Goal: Task Accomplishment & Management: Manage account settings

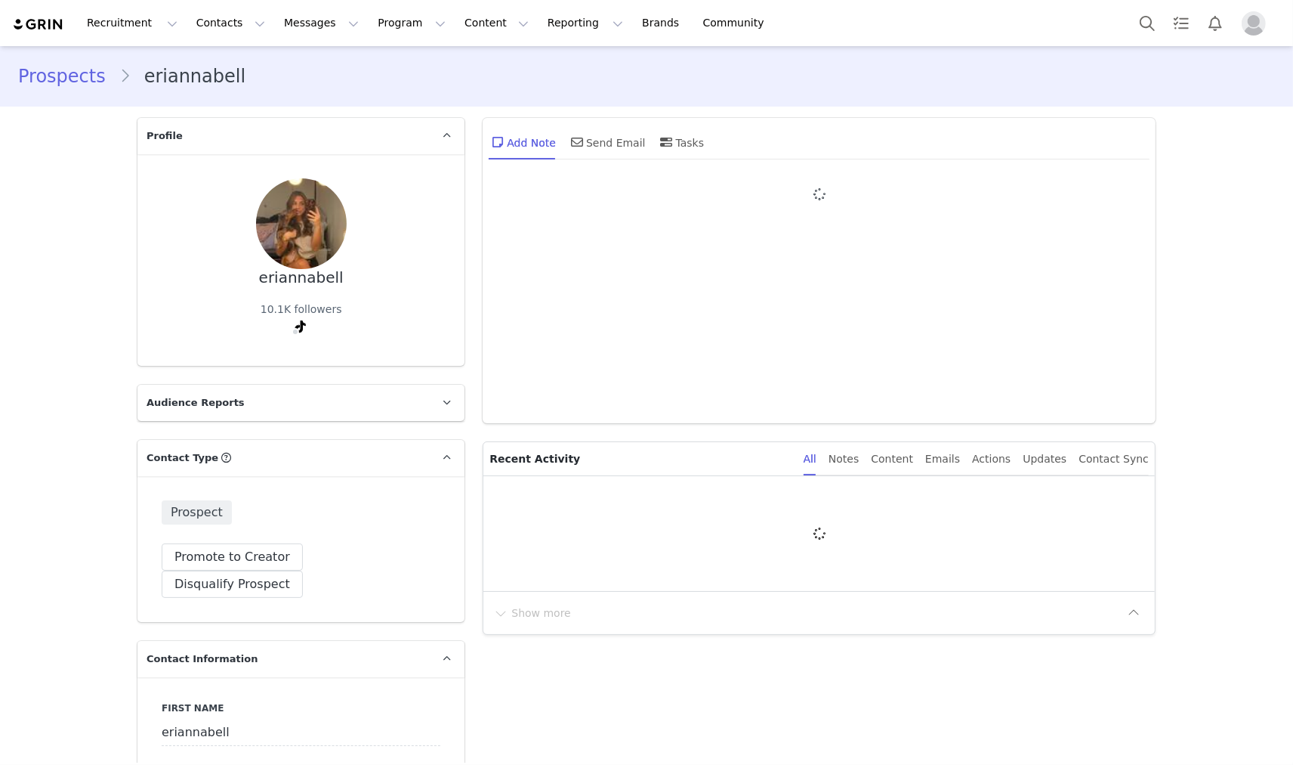
type input "+1 ([GEOGRAPHIC_DATA])"
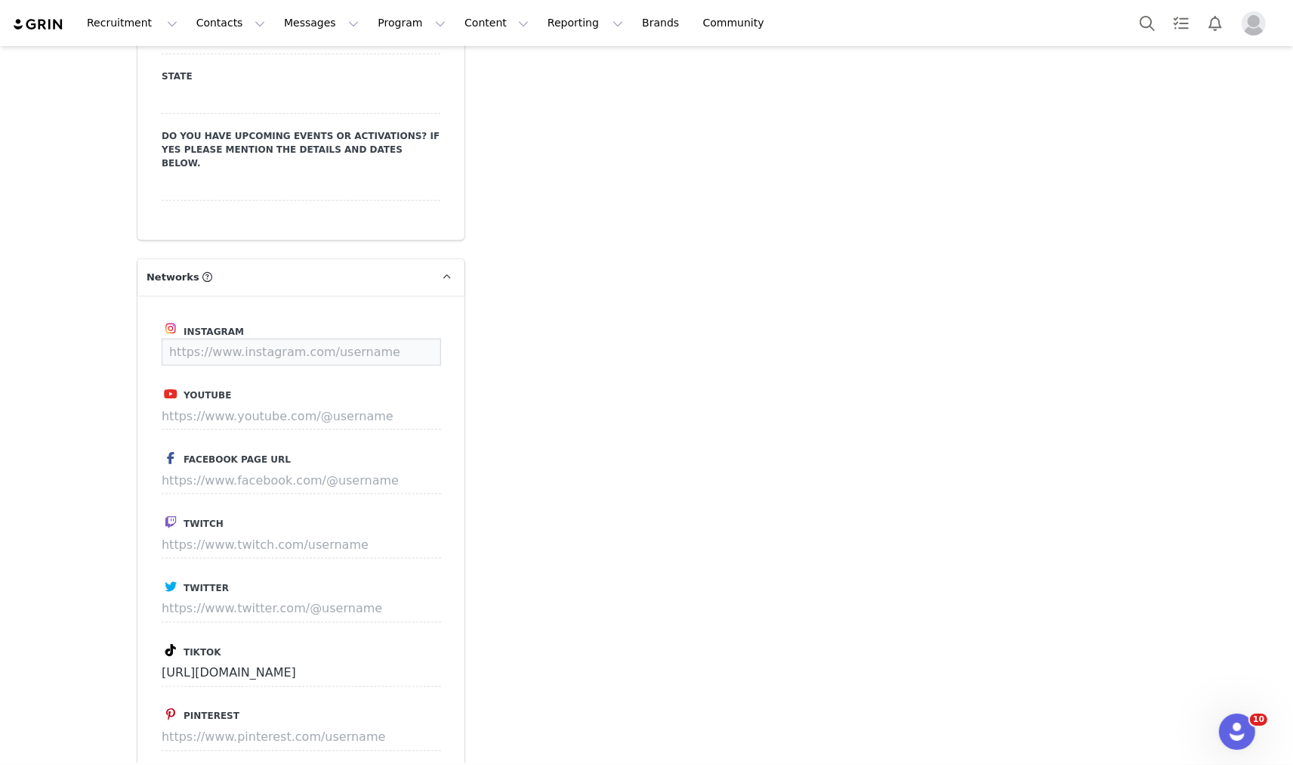
click at [338, 338] on input at bounding box center [302, 351] width 280 height 27
paste input "https://www.instagram.com/eriannabell/"
click at [403, 338] on button "Save" at bounding box center [412, 351] width 55 height 27
click at [310, 660] on input "https://www.tiktok.com/@eriannabell9" at bounding box center [302, 673] width 280 height 27
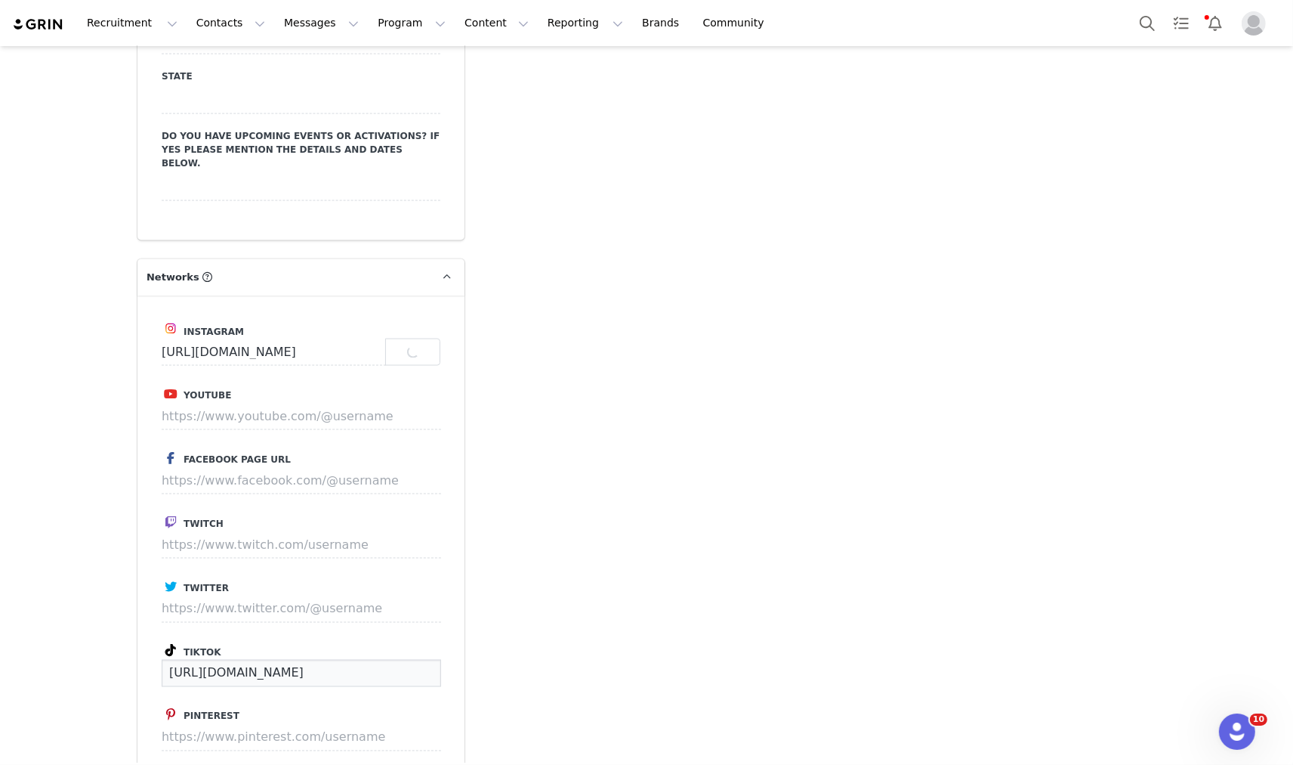
click at [310, 660] on input "https://www.tiktok.com/@eriannabell9" at bounding box center [302, 673] width 280 height 27
type input "https://www.instagram.com/eriannabell"
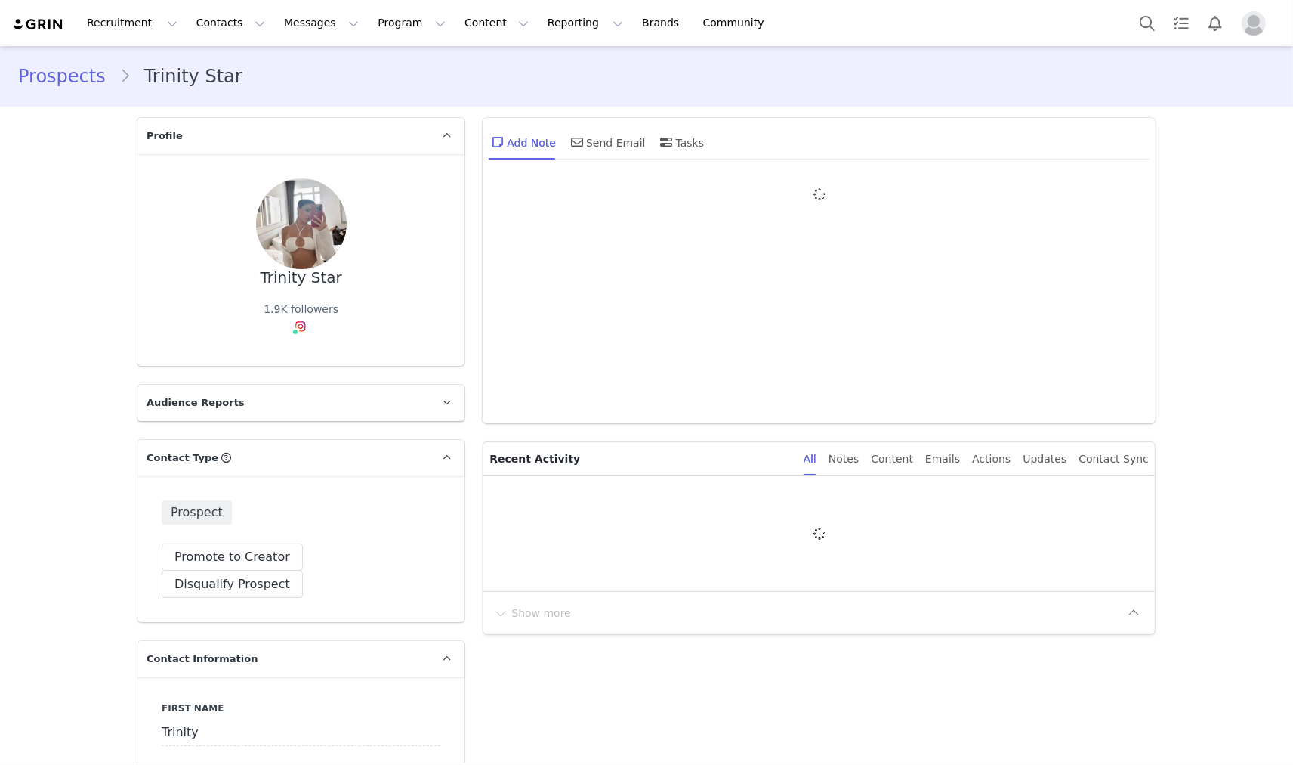
type input "+1 ([GEOGRAPHIC_DATA])"
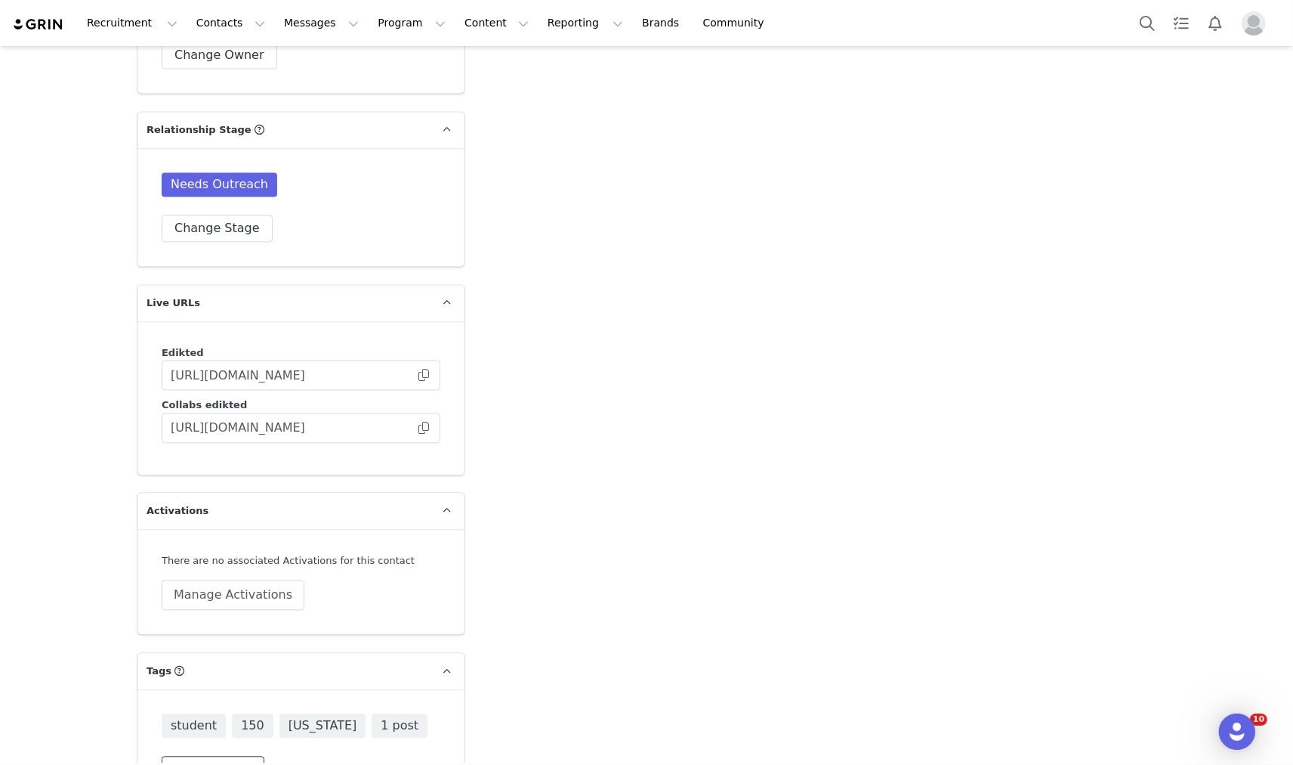
drag, startPoint x: 106, startPoint y: 561, endPoint x: 239, endPoint y: 725, distance: 211.1
click at [239, 756] on button "Change Tags" at bounding box center [213, 769] width 103 height 27
click at [369, 723] on input at bounding box center [301, 736] width 259 height 27
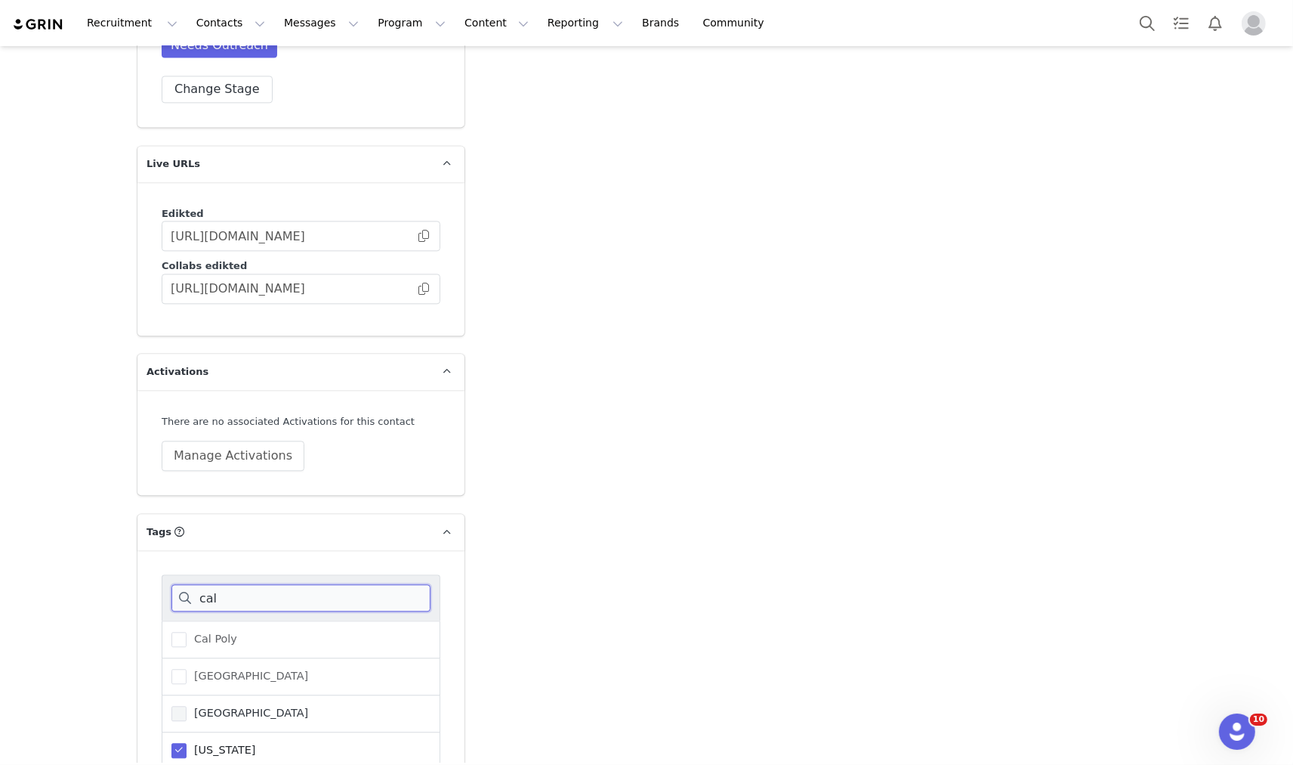
scroll to position [3510, 0]
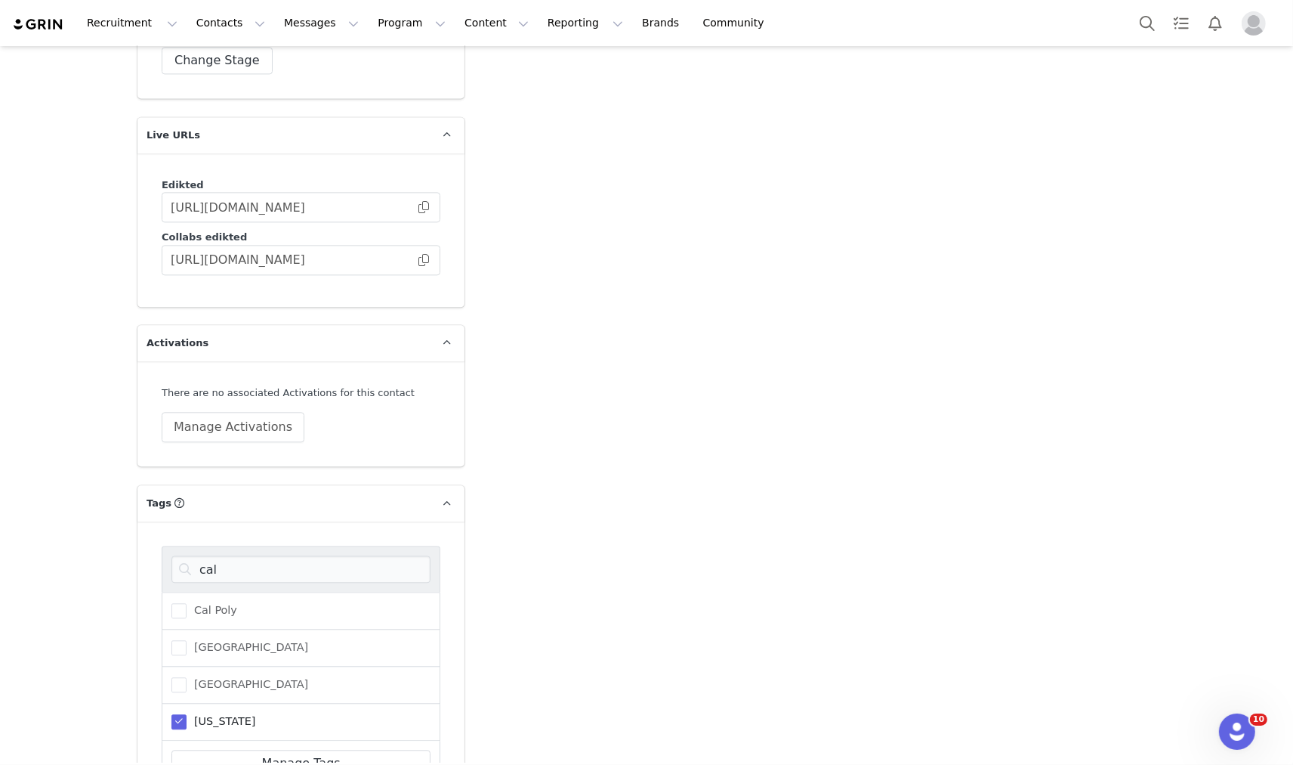
click at [172, 714] on span at bounding box center [179, 721] width 15 height 15
click at [187, 714] on input "[US_STATE]" at bounding box center [187, 714] width 0 height 0
click at [248, 555] on input "cal" at bounding box center [301, 568] width 259 height 27
click at [172, 603] on span at bounding box center [179, 610] width 15 height 15
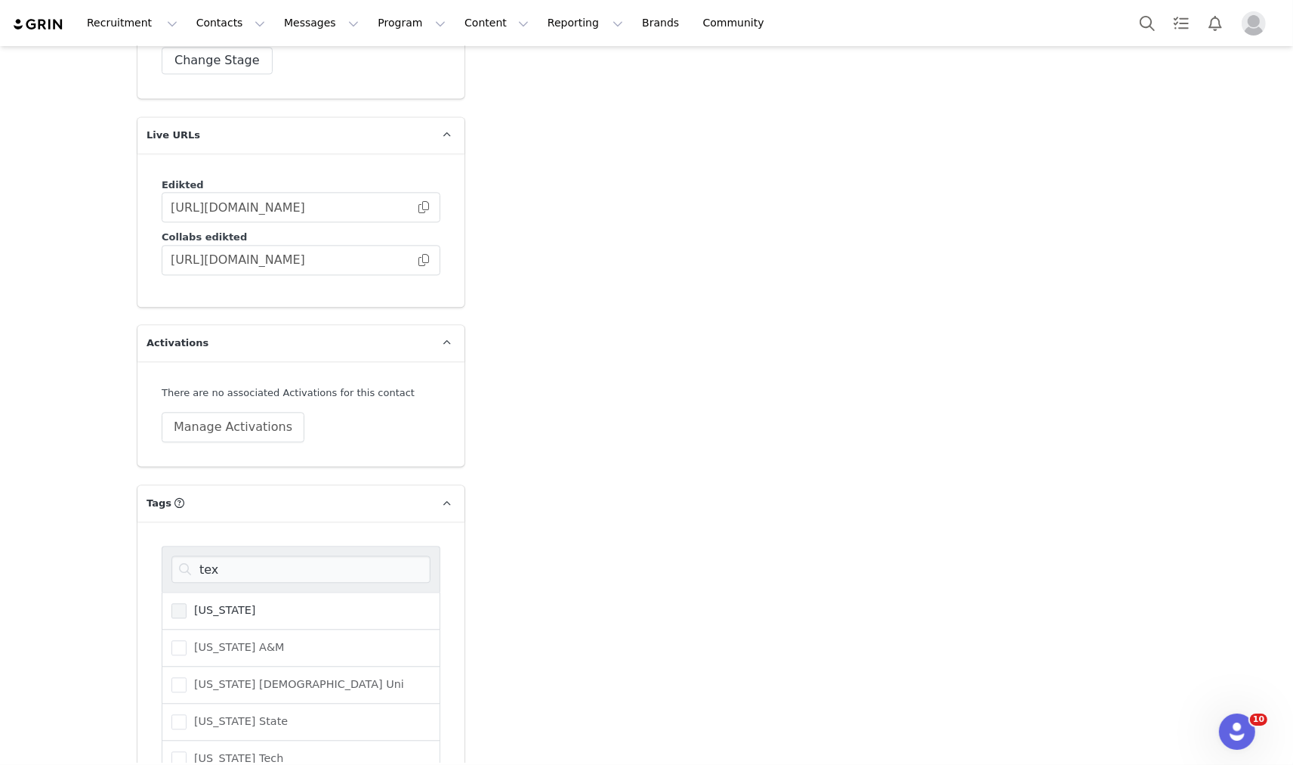
click at [187, 603] on input "[US_STATE]" at bounding box center [187, 603] width 0 height 0
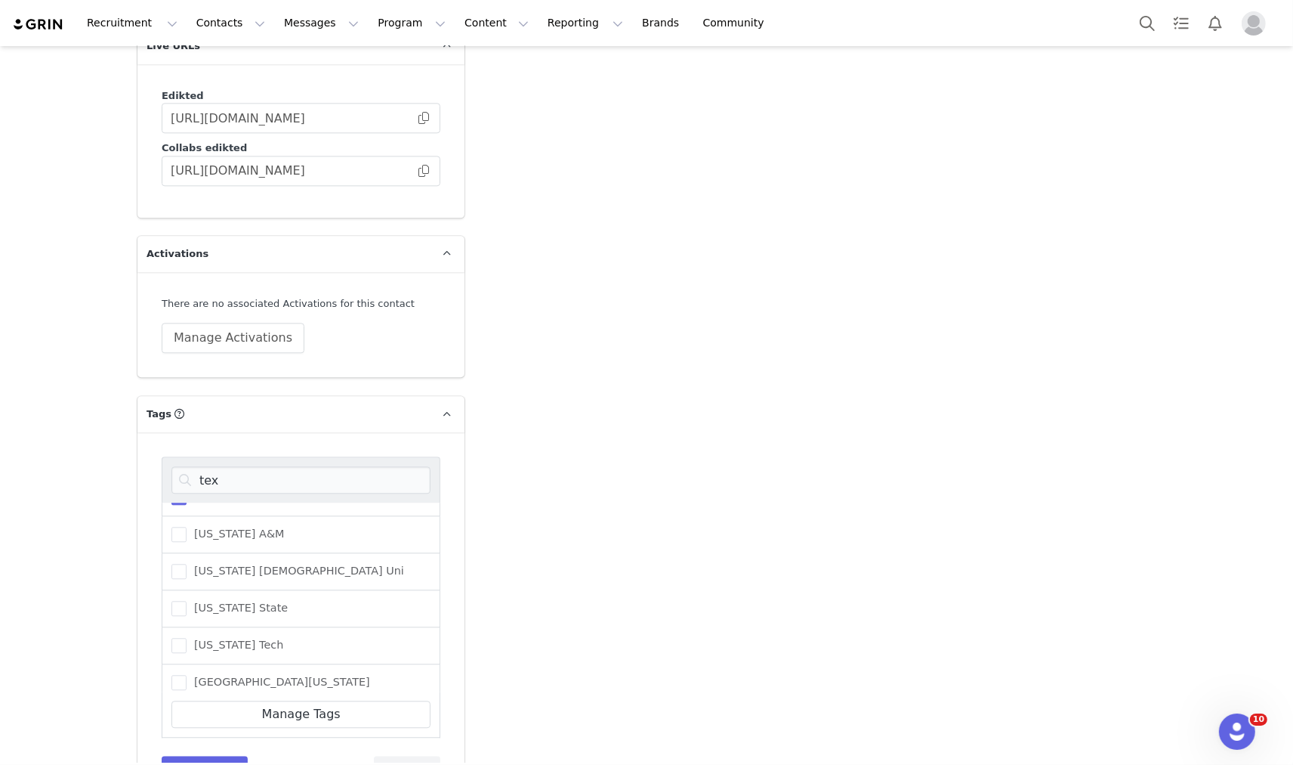
scroll to position [0, 0]
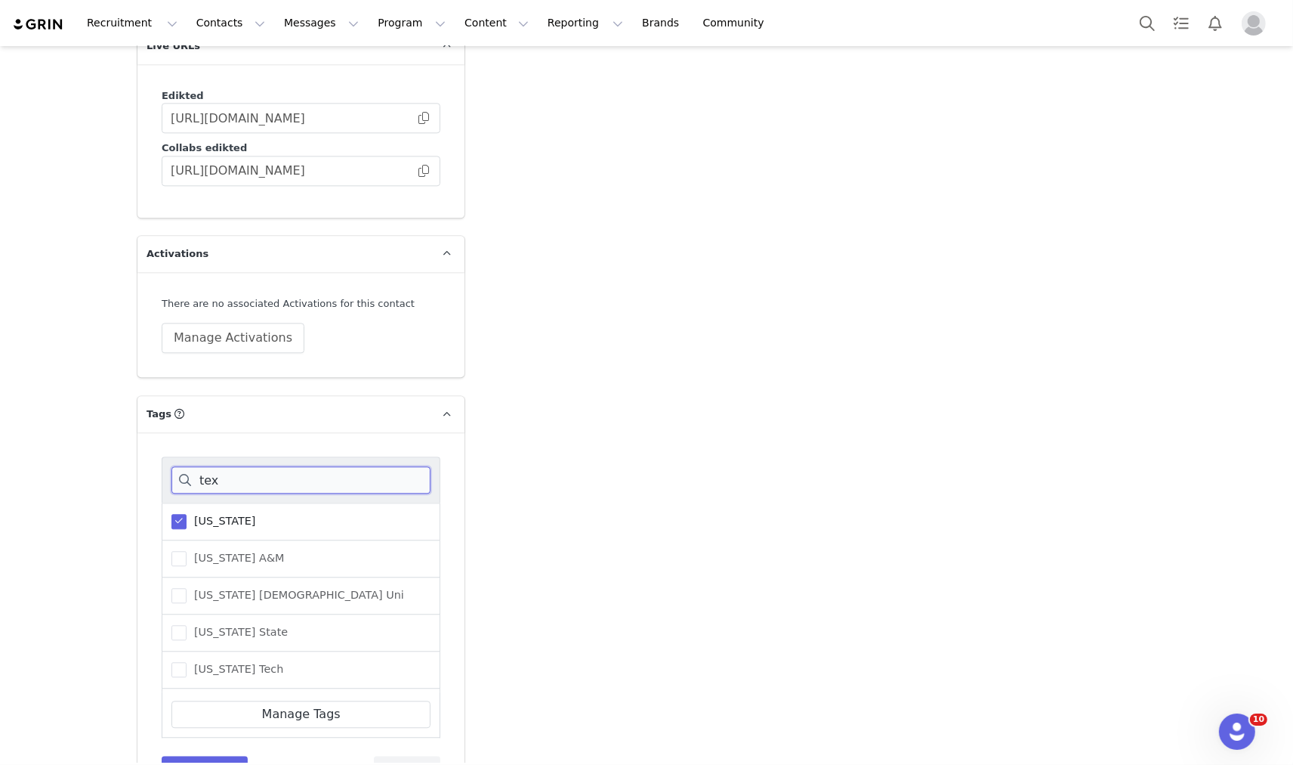
click at [237, 466] on input "tex" at bounding box center [301, 479] width 259 height 27
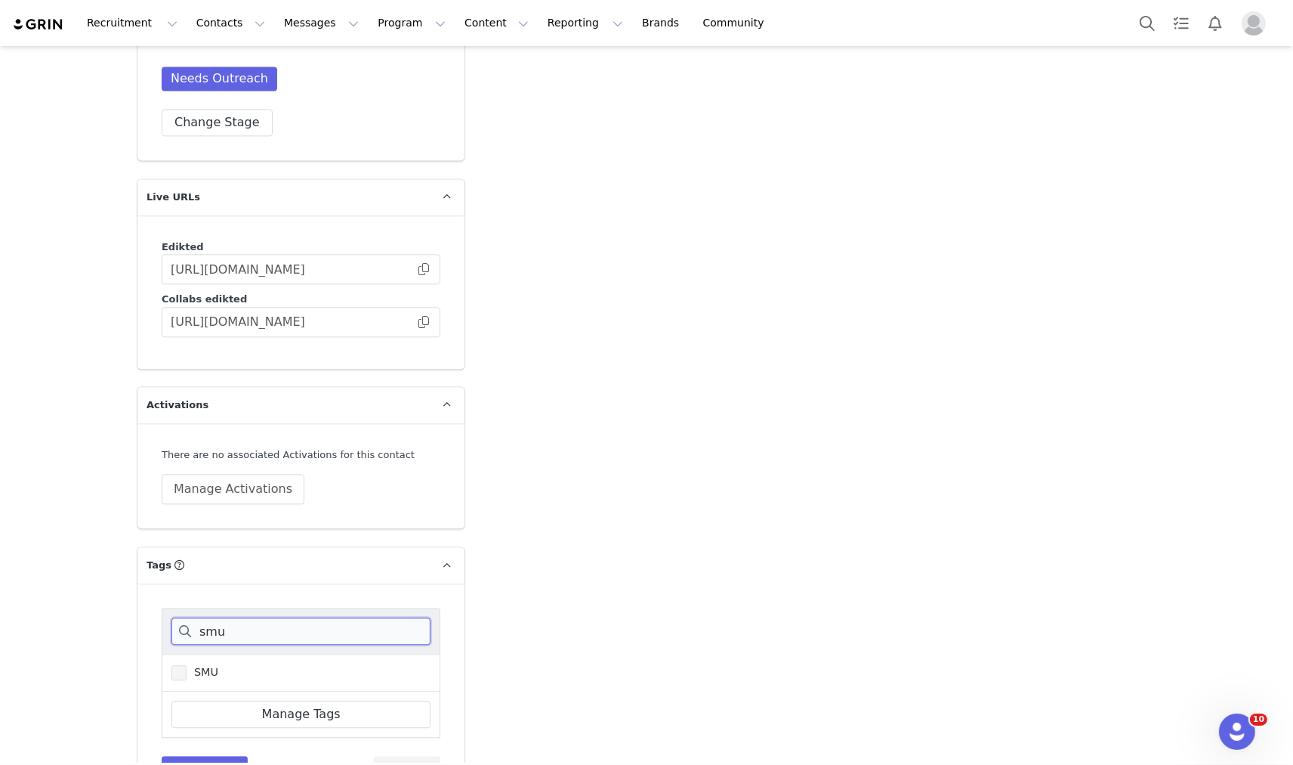
type input "smu"
click at [208, 663] on label "SMU" at bounding box center [195, 672] width 47 height 18
click at [187, 665] on input "SMU" at bounding box center [187, 665] width 0 height 0
click at [184, 756] on button "Save Tags" at bounding box center [205, 769] width 86 height 27
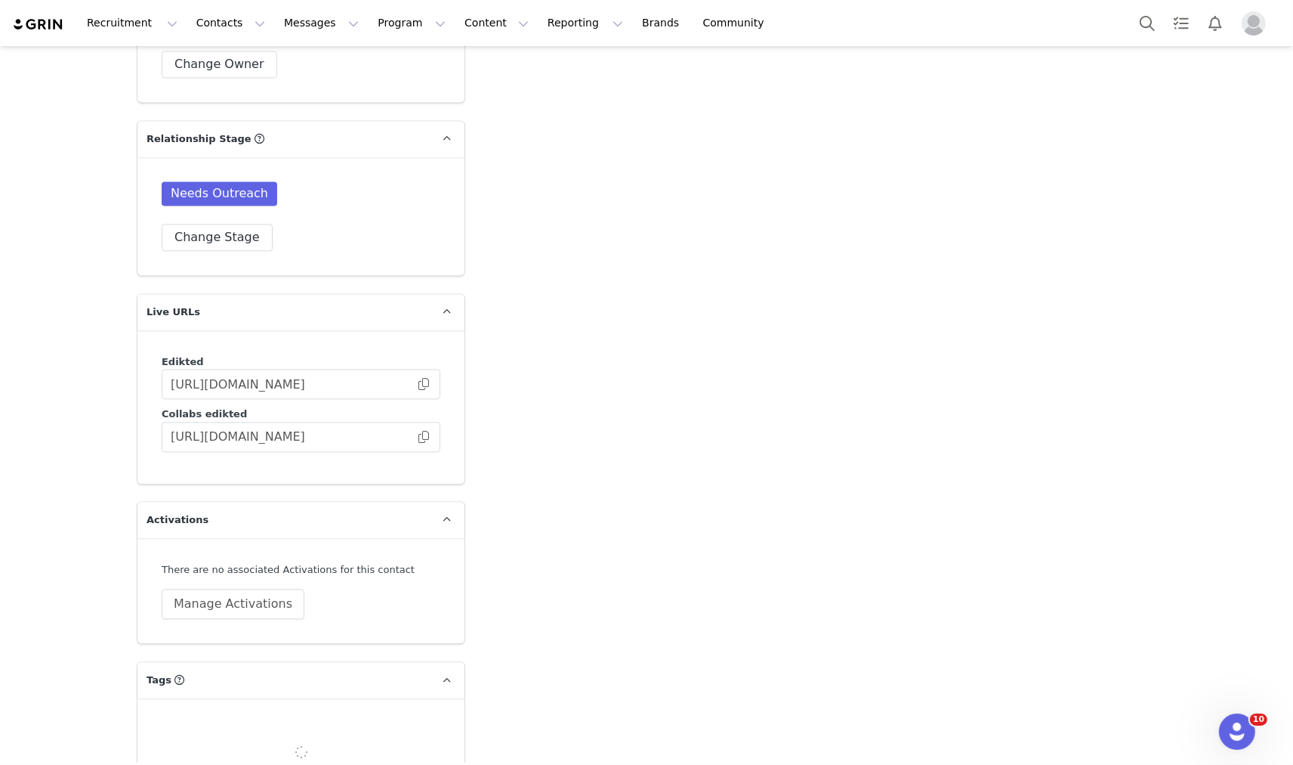
scroll to position [3342, 0]
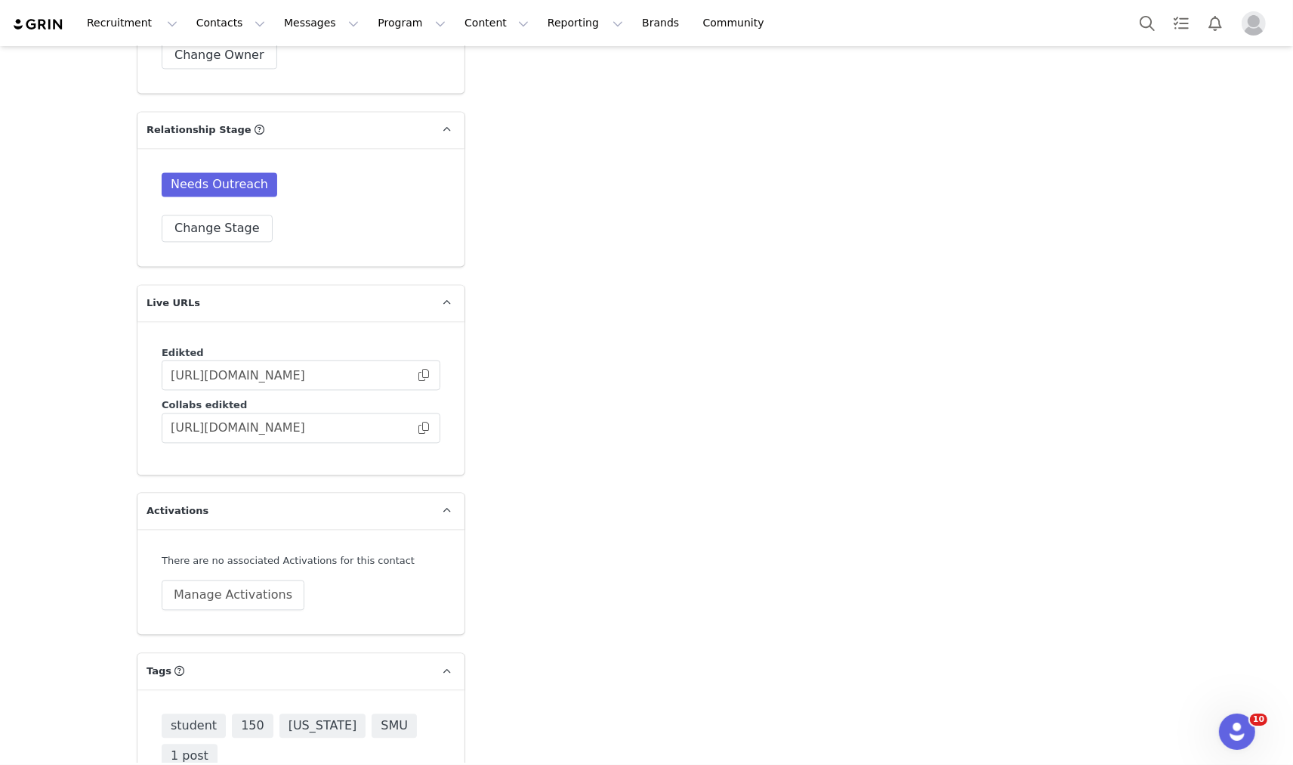
click at [233, 723] on input at bounding box center [301, 736] width 259 height 27
type input "game"
click at [224, 764] on span "Student Game Day" at bounding box center [242, 778] width 111 height 14
click at [187, 764] on input "Student Game Day" at bounding box center [187, 771] width 0 height 0
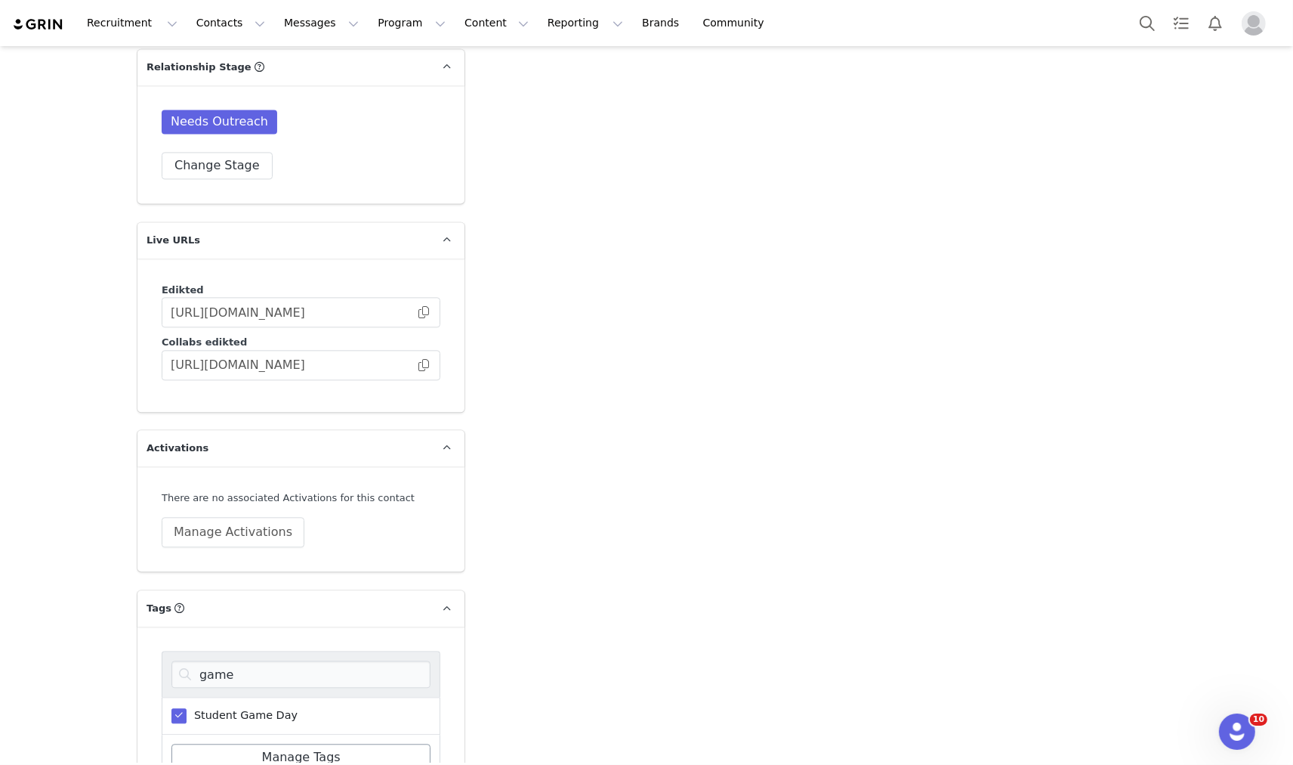
scroll to position [3448, 0]
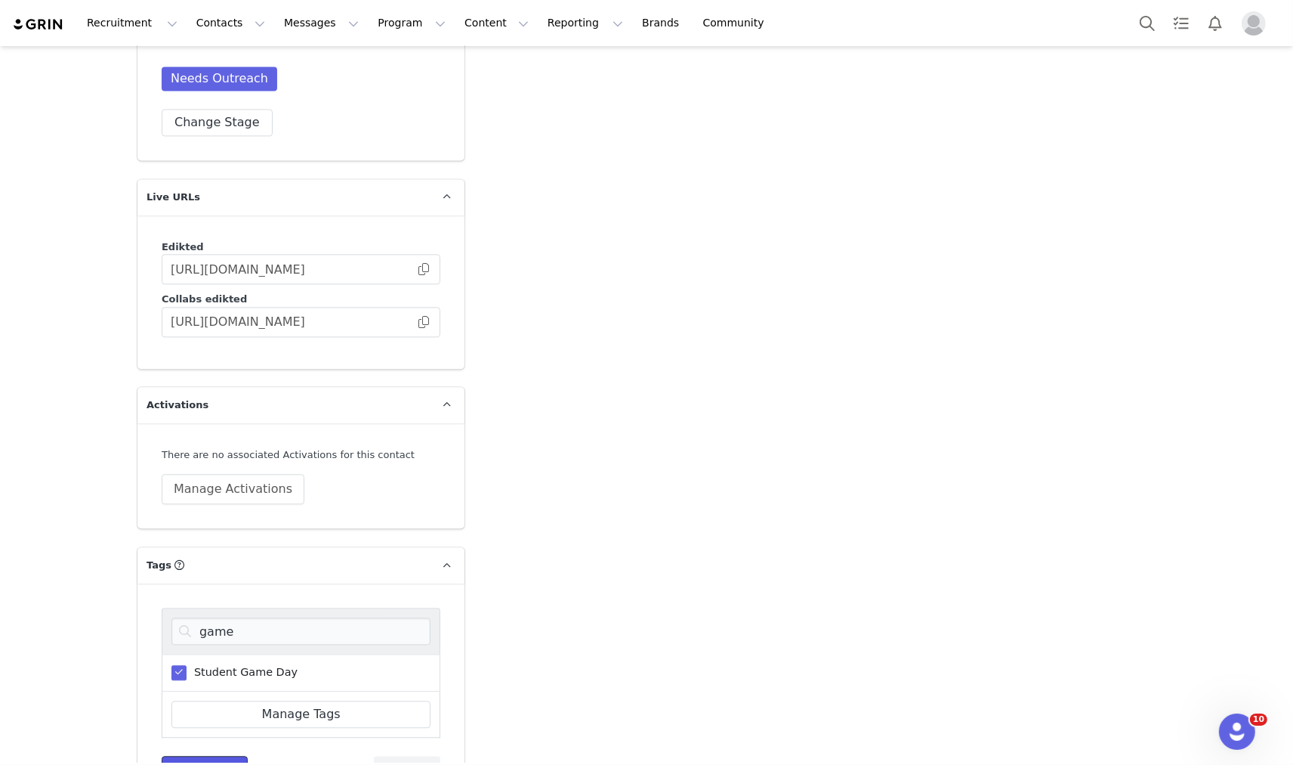
click at [221, 756] on button "Save Tags" at bounding box center [205, 769] width 86 height 27
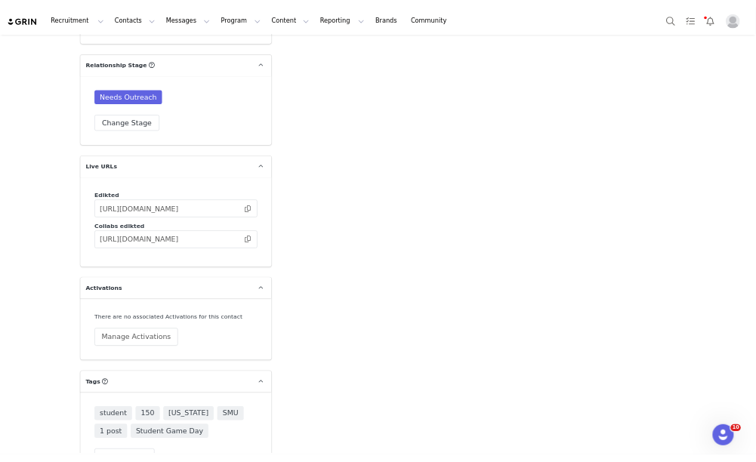
scroll to position [3371, 0]
